Goal: Task Accomplishment & Management: Complete application form

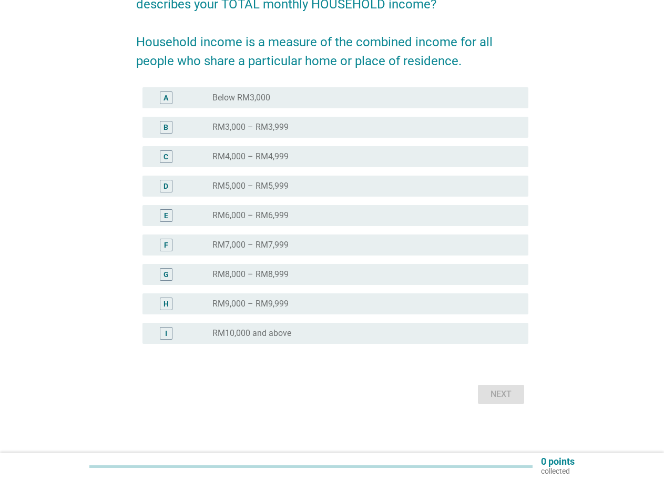
scroll to position [119, 0]
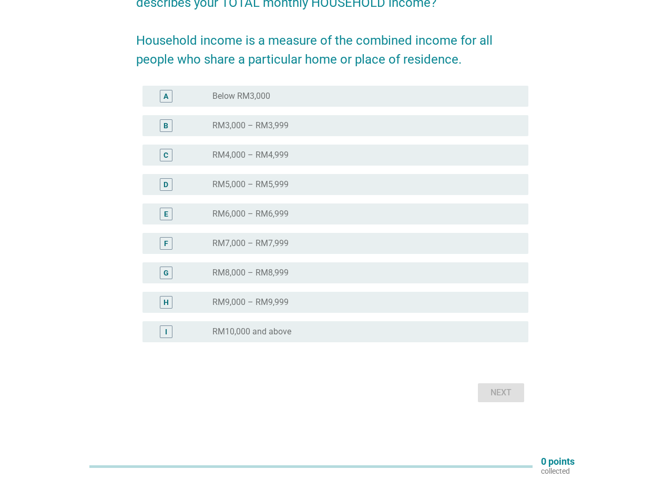
click at [169, 336] on div "I" at bounding box center [166, 331] width 13 height 13
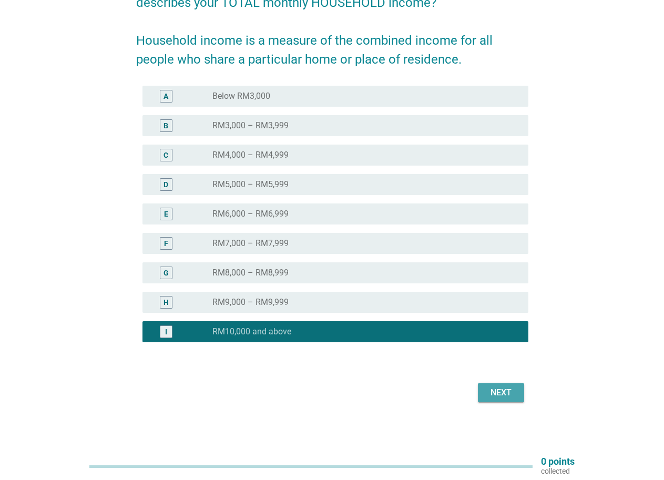
click at [495, 390] on div "Next" at bounding box center [500, 392] width 29 height 13
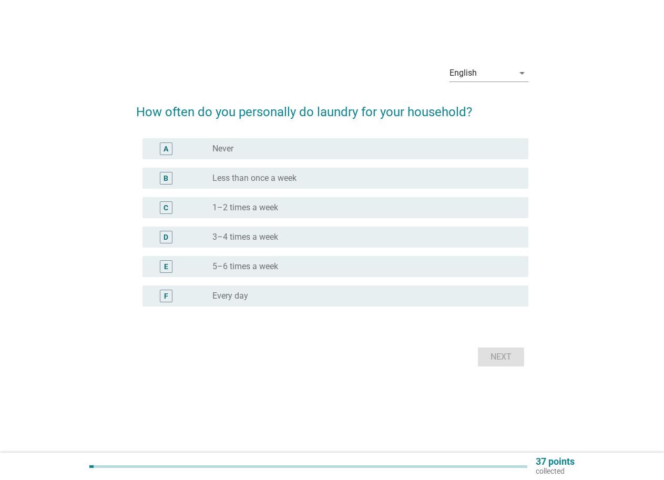
scroll to position [0, 0]
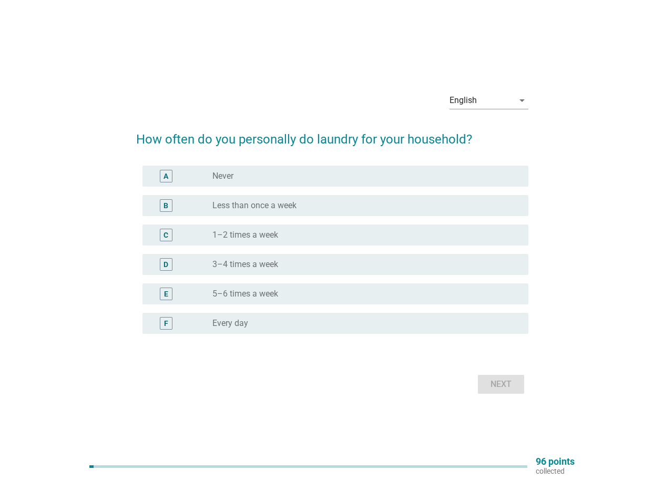
click at [222, 240] on label "1–2 times a week" at bounding box center [245, 235] width 66 height 11
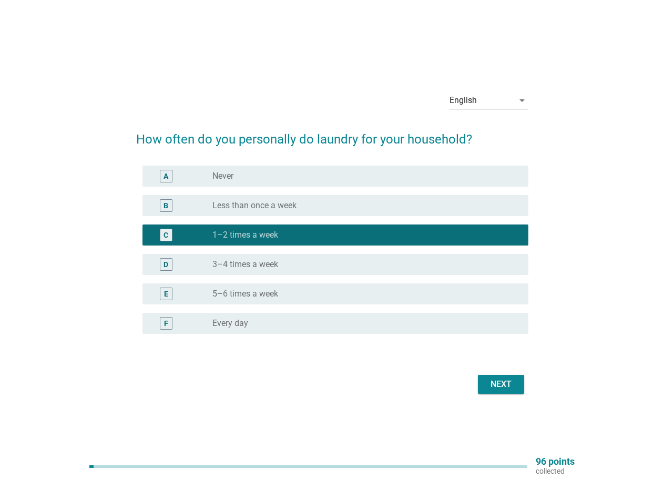
click at [274, 269] on label "3–4 times a week" at bounding box center [245, 264] width 66 height 11
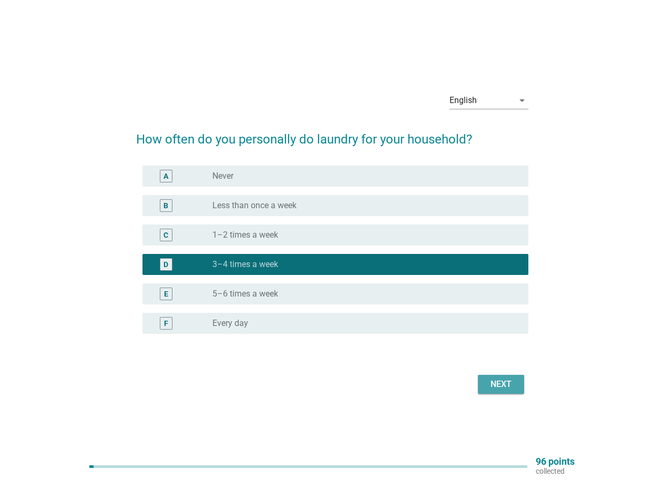
click at [503, 382] on div "Next" at bounding box center [500, 384] width 29 height 13
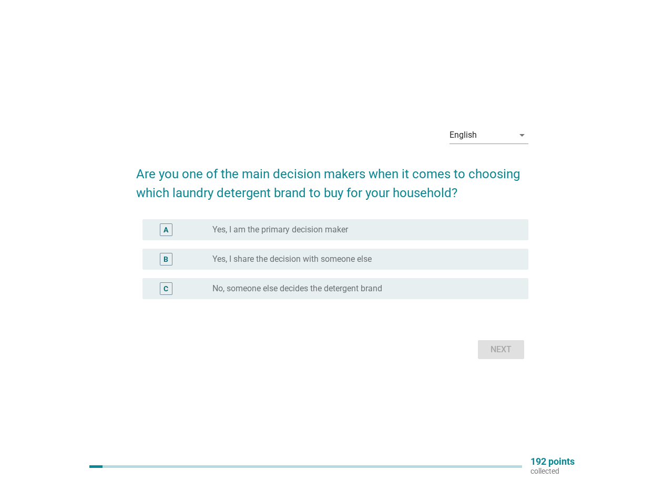
click at [303, 233] on label "Yes, I am the primary decision maker" at bounding box center [280, 229] width 136 height 11
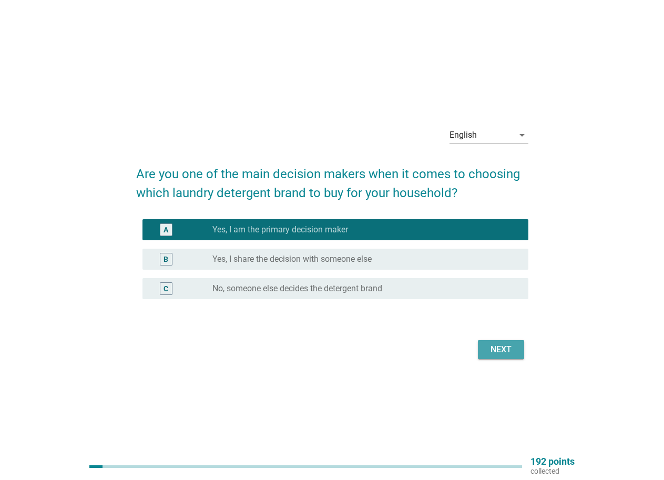
click at [485, 350] on button "Next" at bounding box center [501, 349] width 46 height 19
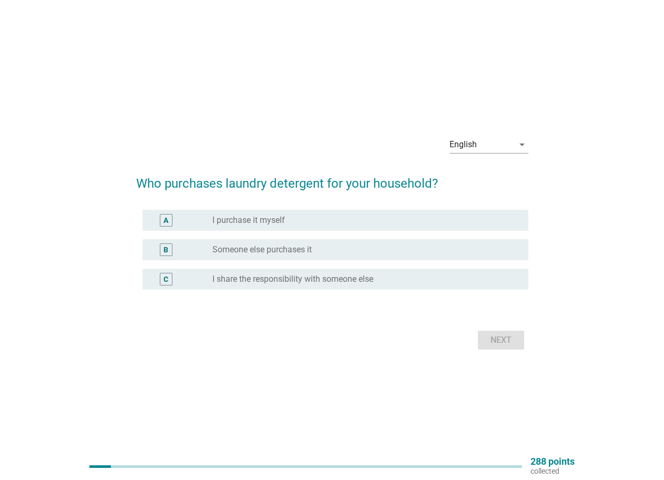
click at [373, 282] on label "I share the responsibility with someone else" at bounding box center [292, 279] width 161 height 11
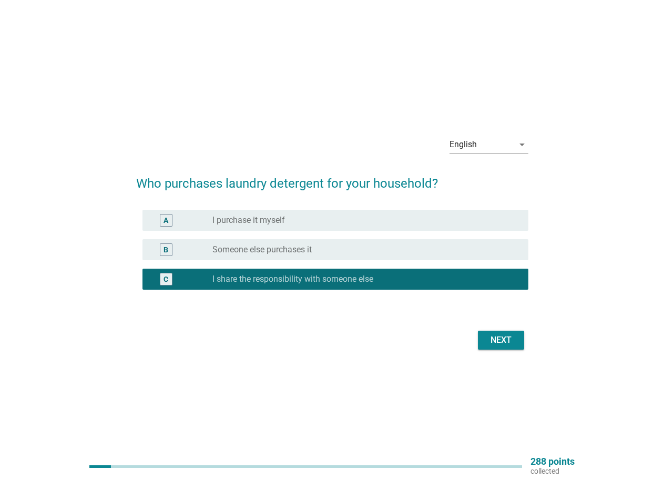
click at [496, 342] on div "Next" at bounding box center [500, 340] width 29 height 13
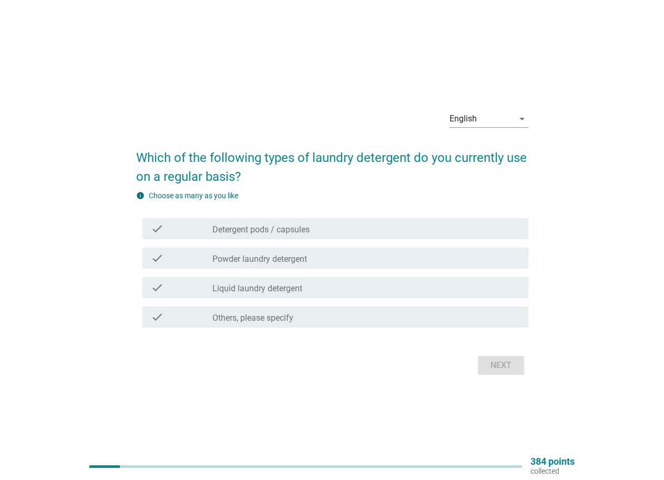
click at [302, 264] on label "Powder laundry detergent" at bounding box center [259, 259] width 95 height 11
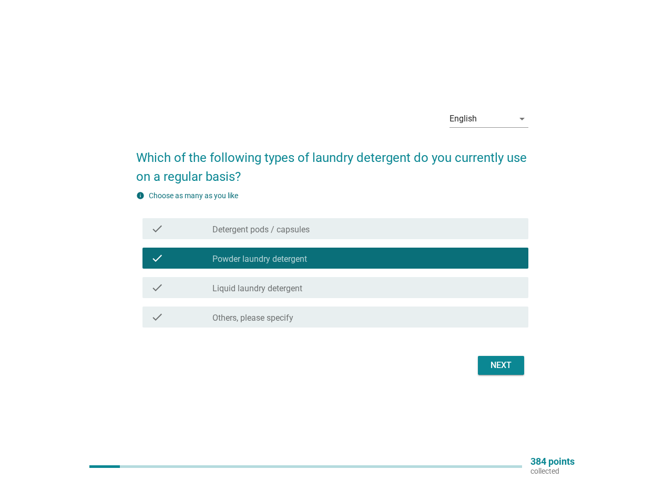
click at [298, 286] on label "Liquid laundry detergent" at bounding box center [257, 288] width 90 height 11
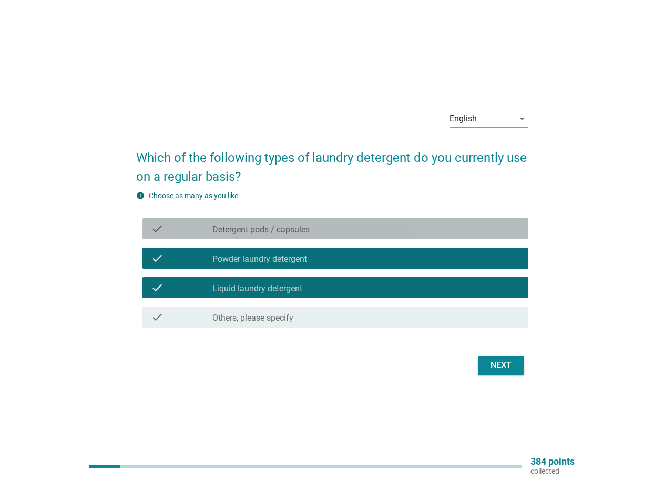
click at [299, 229] on label "Detergent pods / capsules" at bounding box center [260, 229] width 97 height 11
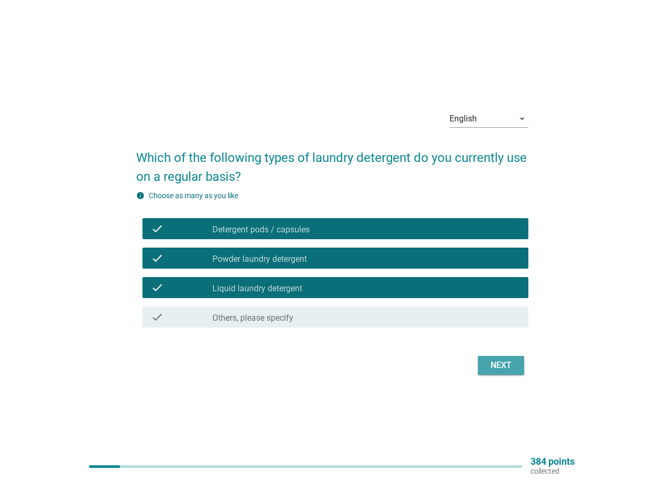
click at [495, 365] on div "Next" at bounding box center [500, 365] width 29 height 13
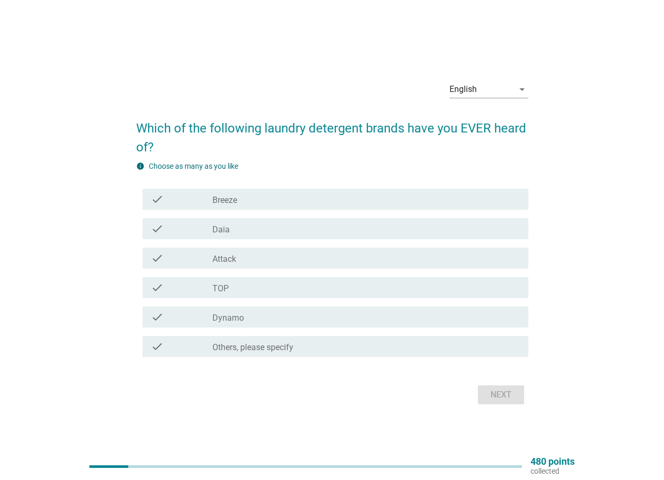
click at [268, 208] on div "check check_box_outline_blank Breeze" at bounding box center [335, 199] width 386 height 21
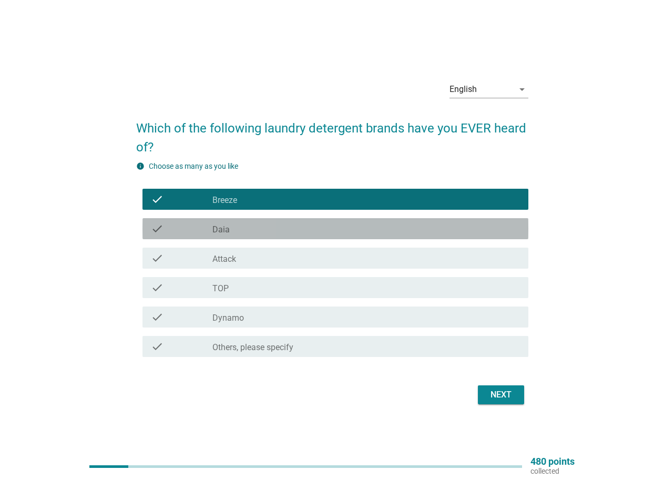
click at [261, 232] on div "check_box_outline_blank Daia" at bounding box center [365, 228] width 307 height 13
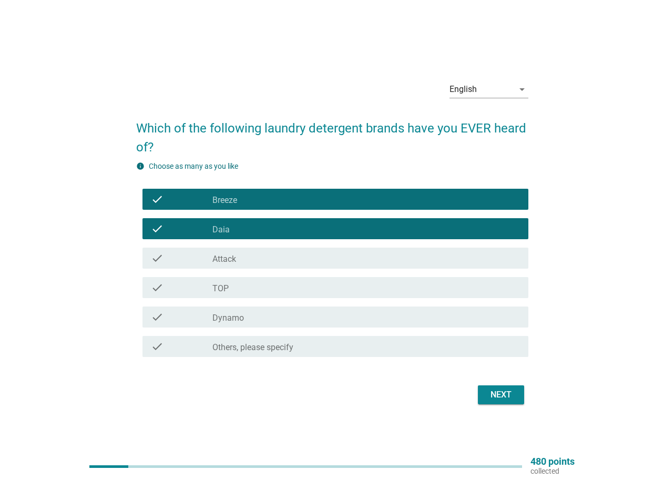
click at [261, 257] on div "check_box_outline_blank Attack" at bounding box center [365, 258] width 307 height 13
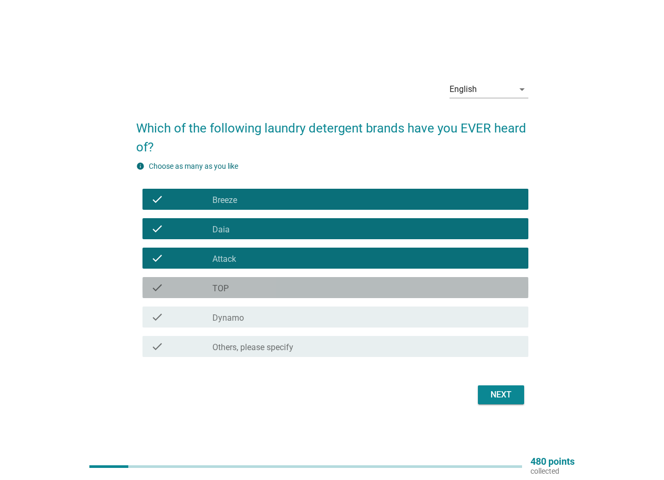
click at [267, 283] on div "check_box_outline_blank TOP" at bounding box center [365, 287] width 307 height 13
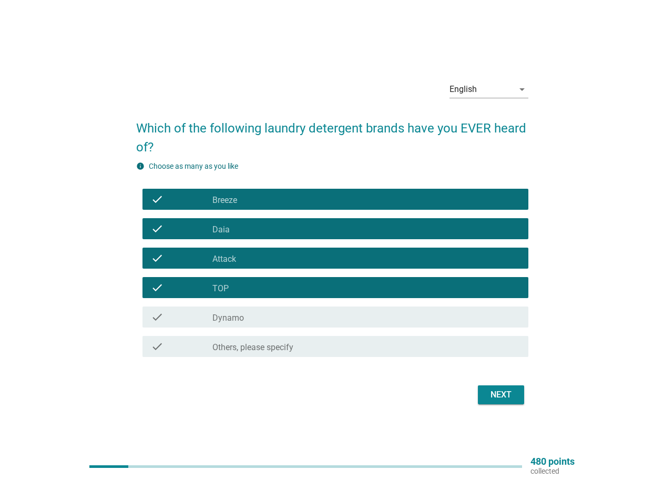
click at [277, 320] on div "check_box_outline_blank Dynamo" at bounding box center [365, 317] width 307 height 13
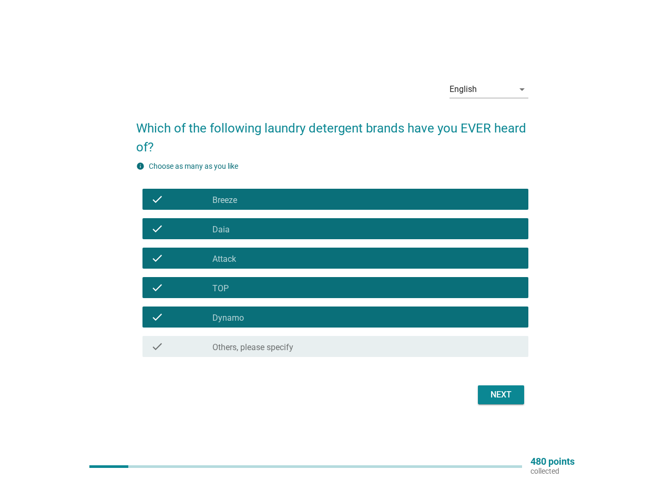
click at [480, 396] on button "Next" at bounding box center [501, 394] width 46 height 19
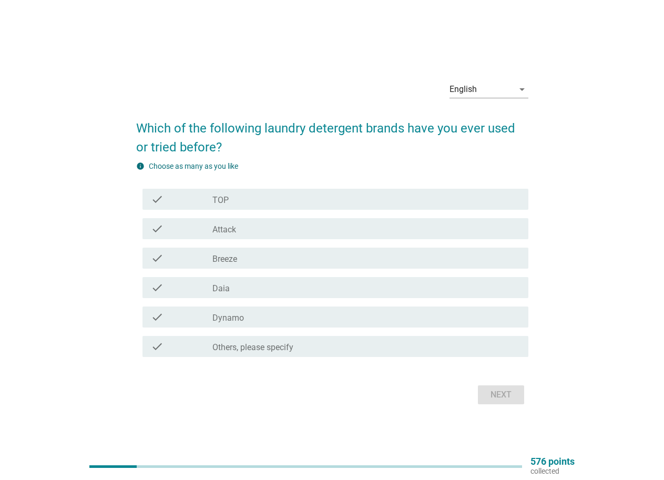
click at [250, 203] on div "check_box_outline_blank TOP" at bounding box center [365, 199] width 307 height 13
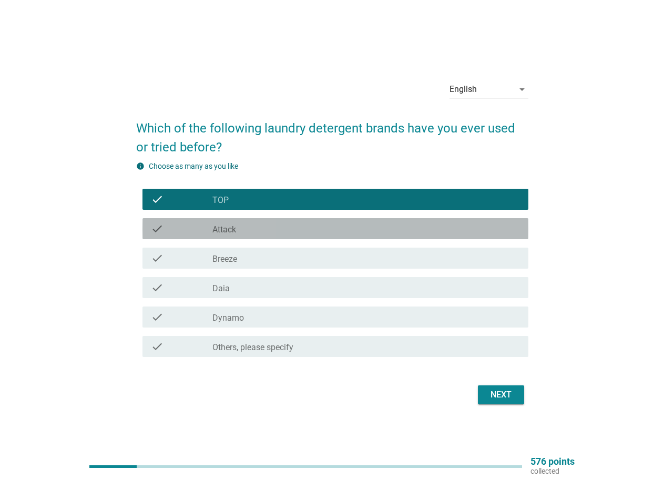
click at [254, 235] on div "check check_box_outline_blank Attack" at bounding box center [335, 228] width 386 height 21
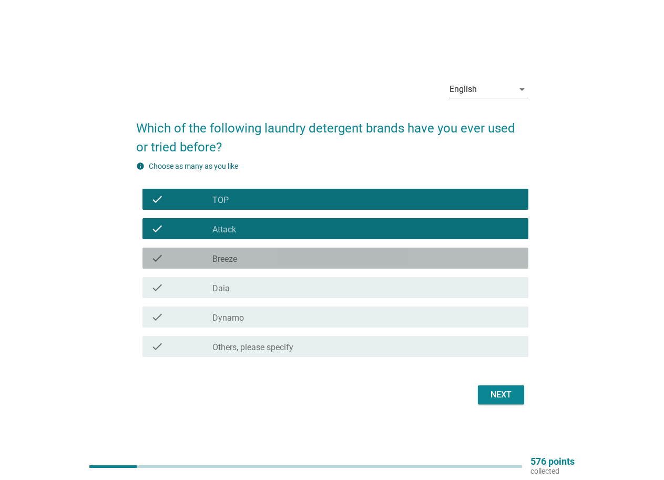
click at [260, 256] on div "check_box_outline_blank Breeze" at bounding box center [365, 258] width 307 height 13
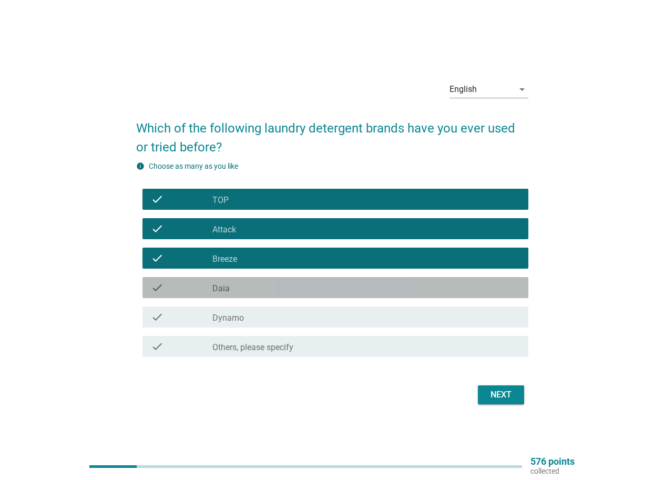
click at [267, 290] on div "check_box_outline_blank Daia" at bounding box center [365, 287] width 307 height 13
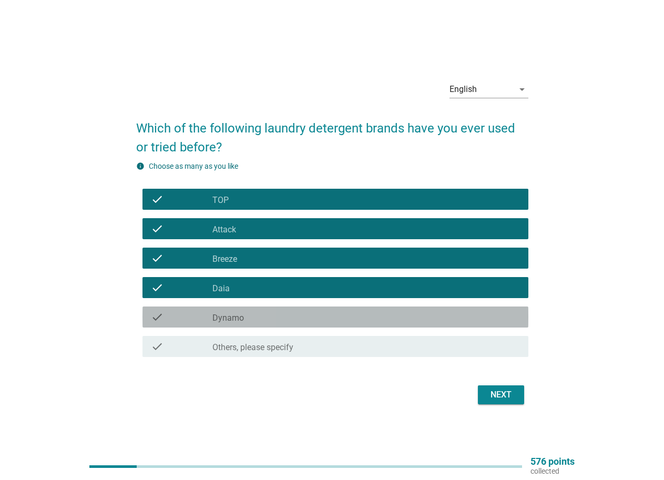
click at [278, 320] on div "check_box_outline_blank Dynamo" at bounding box center [365, 317] width 307 height 13
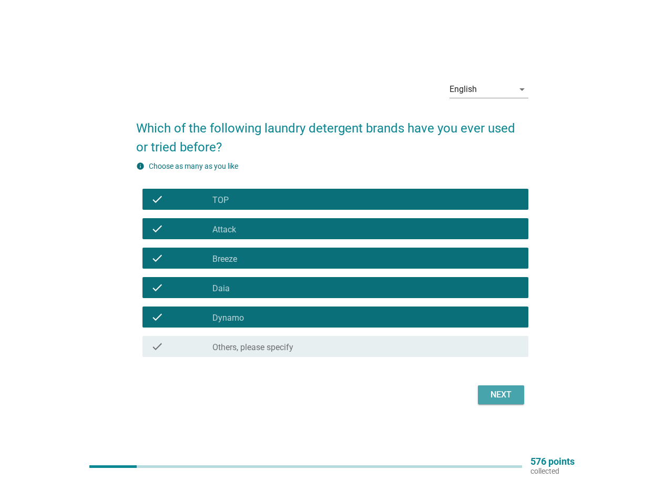
click at [502, 395] on div "Next" at bounding box center [500, 394] width 29 height 13
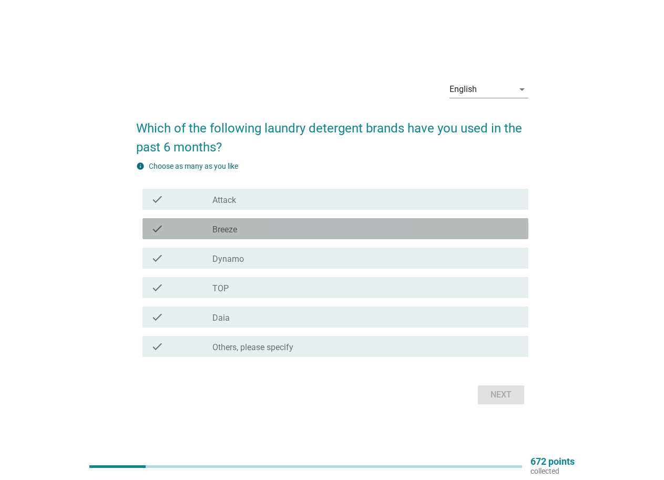
click at [283, 229] on div "check_box Breeze" at bounding box center [365, 228] width 307 height 13
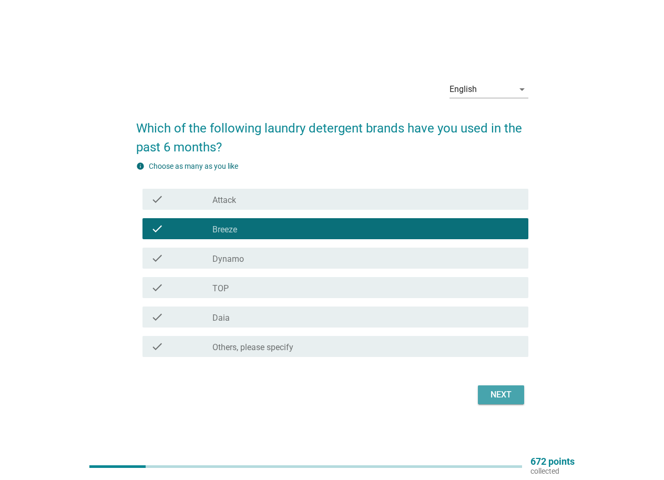
click at [510, 400] on div "Next" at bounding box center [500, 394] width 29 height 13
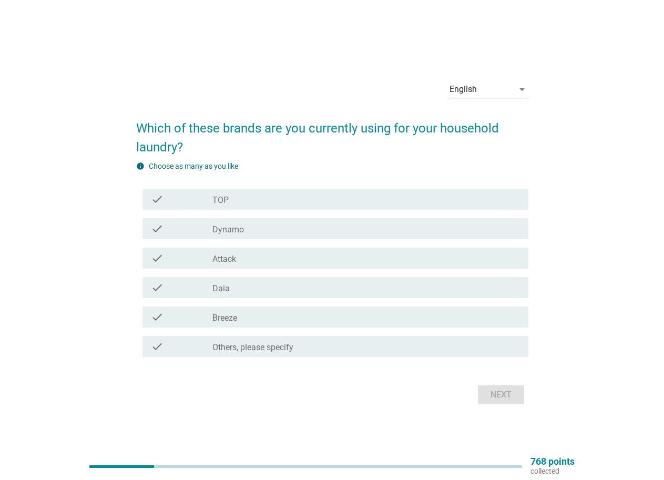
click at [448, 319] on div "check_box Breeze" at bounding box center [365, 317] width 307 height 13
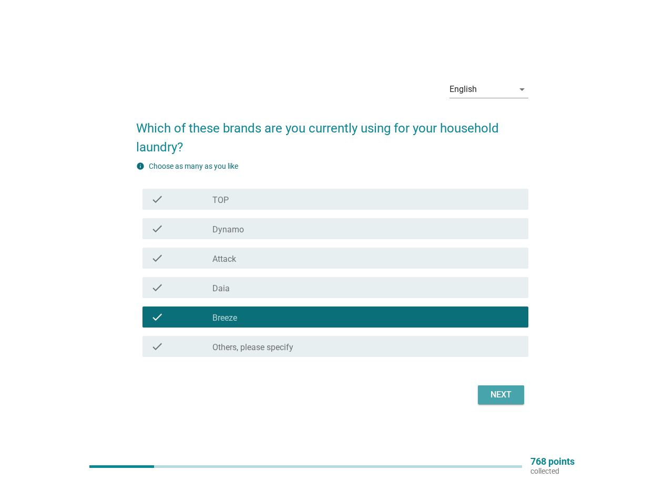
click at [497, 394] on div "Next" at bounding box center [500, 394] width 29 height 13
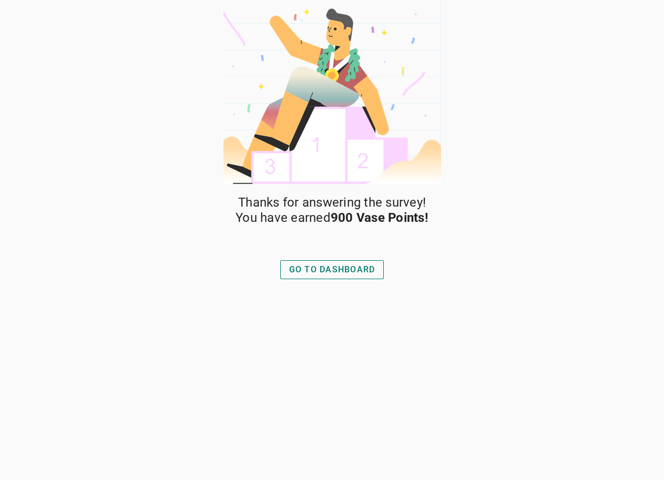
click at [366, 272] on div "GO TO DASHBOARD" at bounding box center [332, 269] width 86 height 13
